Goal: Task Accomplishment & Management: Manage account settings

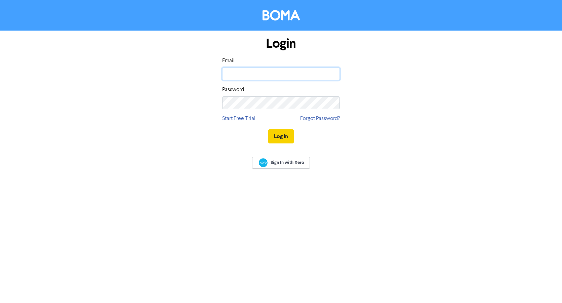
type input "[EMAIL_ADDRESS][DOMAIN_NAME]"
click at [283, 138] on button "Log In" at bounding box center [281, 136] width 26 height 14
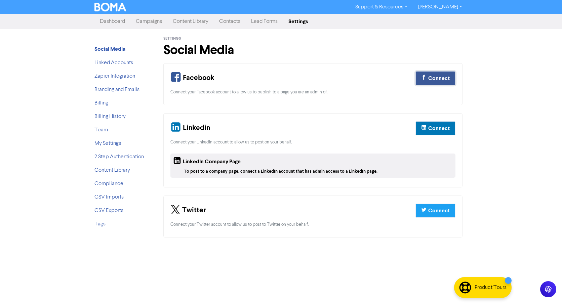
click at [439, 77] on div "Connect" at bounding box center [439, 78] width 22 height 8
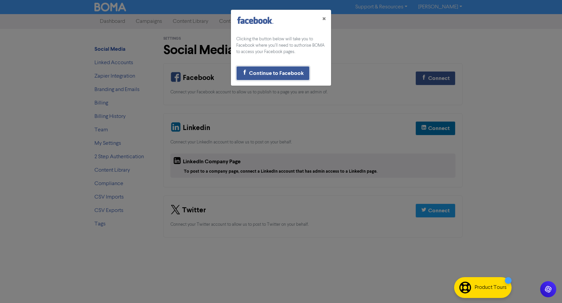
click at [289, 72] on div "Continue to Facebook" at bounding box center [276, 73] width 55 height 8
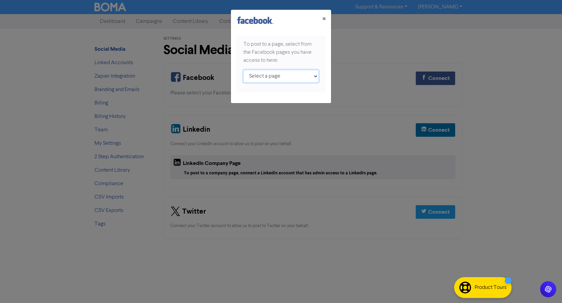
click at [299, 76] on select "Select a page Wizard Business Solutions ;" at bounding box center [280, 76] width 75 height 13
select select "595422603660279"
click at [243, 70] on select "Select a page Wizard Business Solutions ;" at bounding box center [280, 76] width 75 height 13
